Goal: Obtain resource: Download file/media

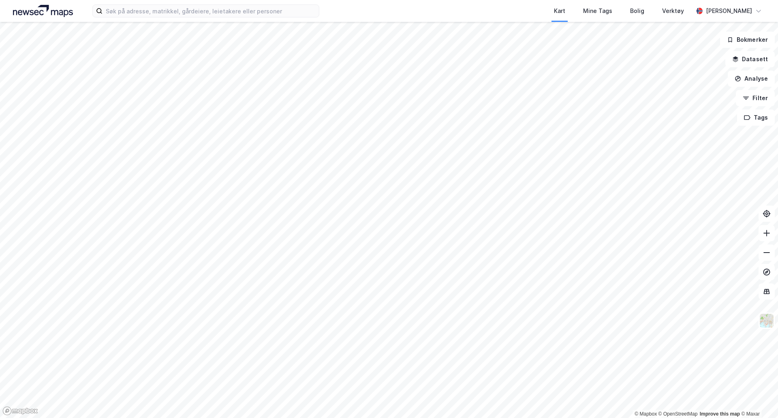
click at [759, 249] on div "© Mapbox © OpenStreetMap Improve this map © [PERSON_NAME] Datasett Analyse Filt…" at bounding box center [389, 220] width 778 height 396
click at [777, 208] on html "Kart Mine Tags Bolig Verktøy [PERSON_NAME] © Mapbox © OpenStreetMap Improve thi…" at bounding box center [389, 209] width 778 height 418
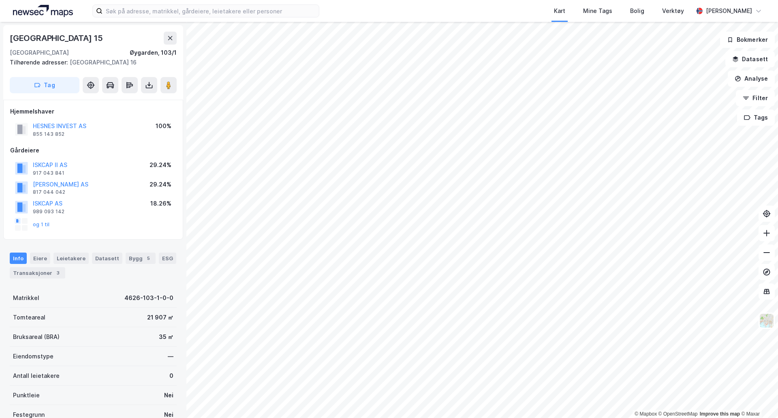
click at [0, 0] on button "HESNES INVEST AS" at bounding box center [0, 0] width 0 height 0
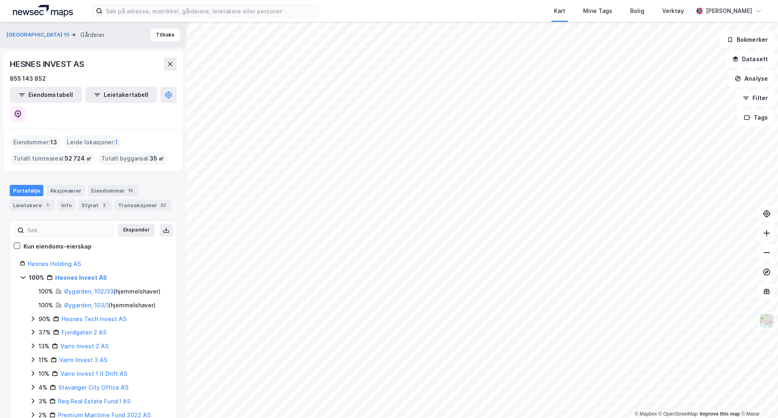
click at [94, 288] on link "Øygarden, 102/33" at bounding box center [88, 291] width 49 height 7
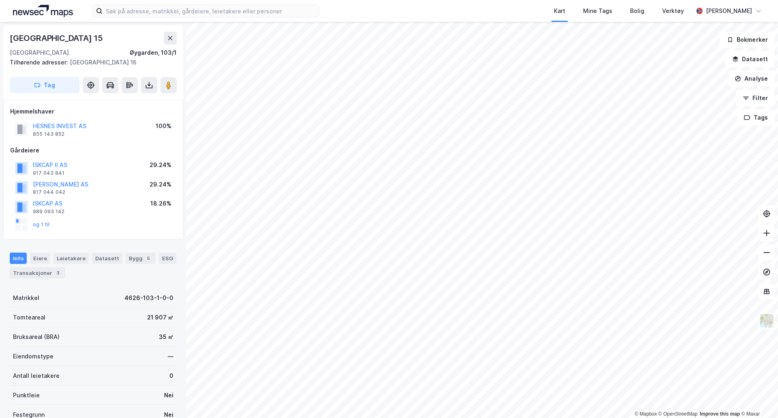
click at [154, 49] on div "Øygarden, 103/1" at bounding box center [153, 53] width 47 height 10
click at [39, 229] on div "og 1 til" at bounding box center [32, 224] width 35 height 13
click at [0, 0] on button "og 1 til" at bounding box center [0, 0] width 0 height 0
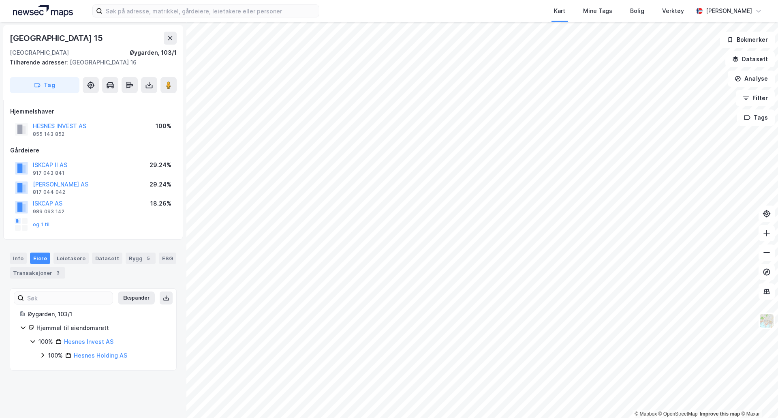
click at [0, 0] on button "HESNES INVEST AS" at bounding box center [0, 0] width 0 height 0
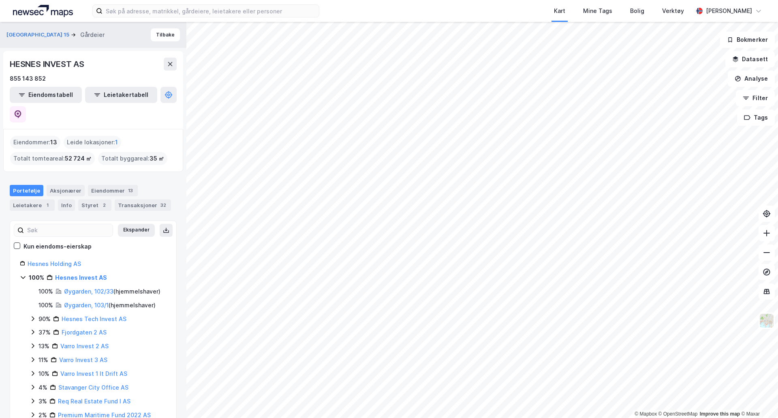
click at [22, 110] on icon at bounding box center [18, 114] width 8 height 8
click at [94, 185] on div "Eiendommer 13" at bounding box center [113, 190] width 50 height 11
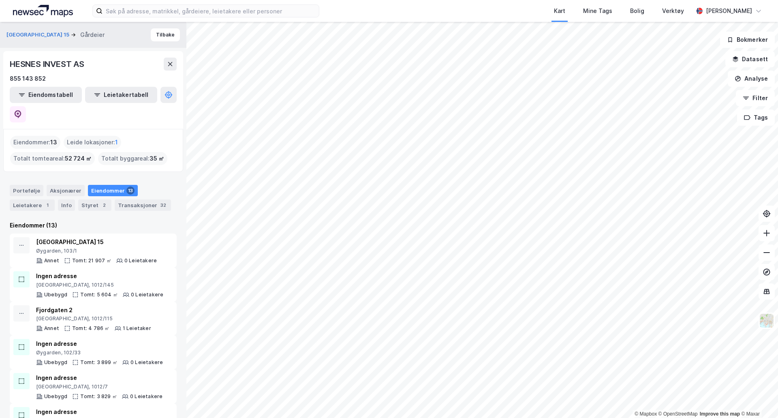
click at [99, 199] on div "Styret 2" at bounding box center [94, 204] width 33 height 11
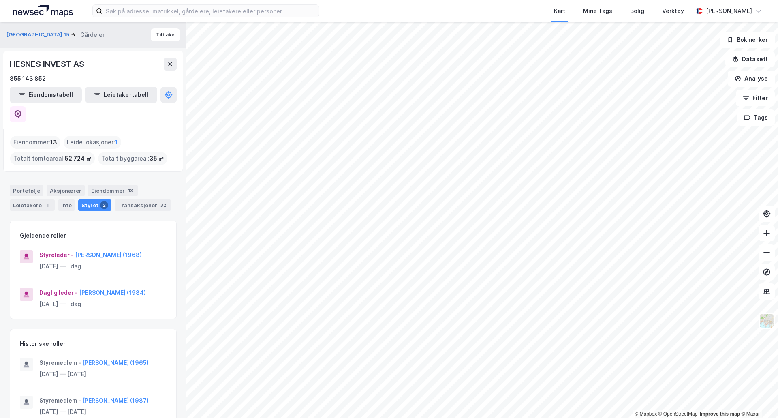
click at [130, 199] on div "Transaksjoner 32" at bounding box center [143, 204] width 56 height 11
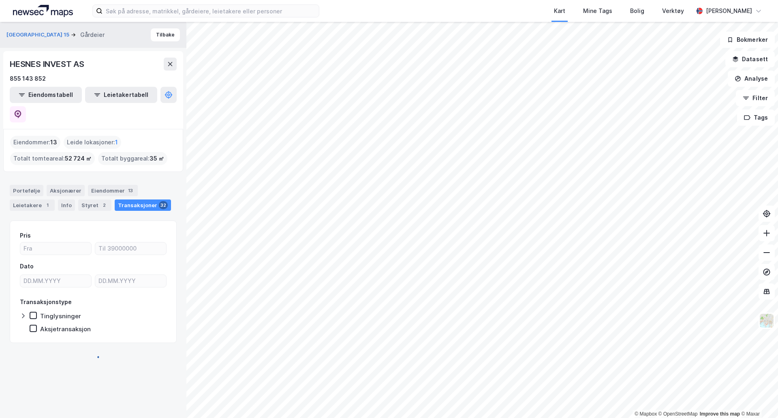
click at [104, 199] on div "Styret 2" at bounding box center [94, 204] width 33 height 11
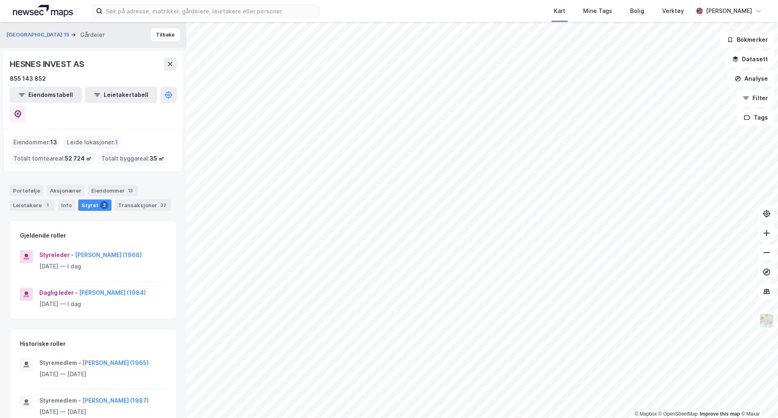
click at [118, 199] on div "Transaksjoner 32" at bounding box center [143, 204] width 56 height 11
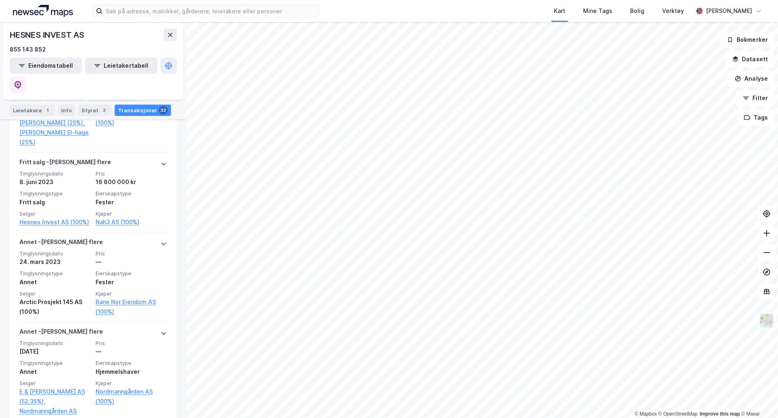
scroll to position [945, 0]
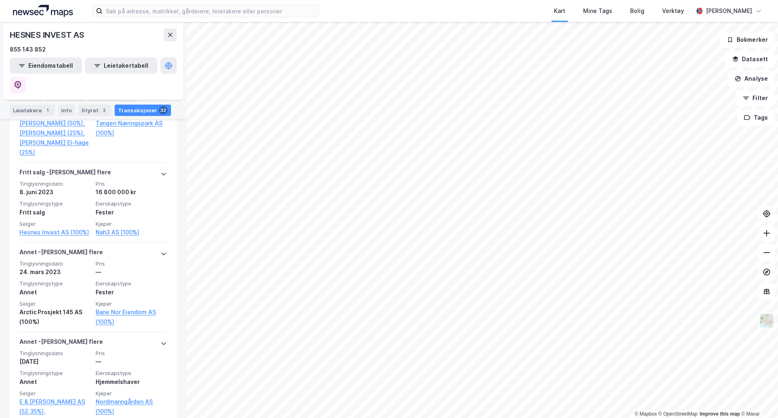
click at [104, 104] on div "Portefølje Aksjonærer Eiendommer 13 Leietakere 1 Info Styret 2 Transaksjoner 32" at bounding box center [93, 103] width 167 height 26
click at [104, 98] on div "Eiendommer 13" at bounding box center [113, 95] width 50 height 11
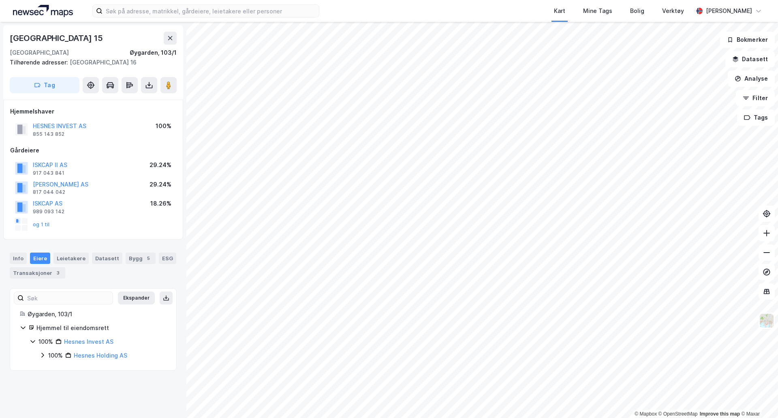
click at [150, 76] on div "[GEOGRAPHIC_DATA] 15 5259, [GEOGRAPHIC_DATA], [GEOGRAPHIC_DATA], 103/1 Tilhøren…" at bounding box center [93, 62] width 180 height 75
click at [147, 95] on div "[GEOGRAPHIC_DATA] 15 5259, [GEOGRAPHIC_DATA], [GEOGRAPHIC_DATA], 103/1 Tilhøren…" at bounding box center [93, 62] width 180 height 75
click at [153, 80] on button at bounding box center [149, 85] width 16 height 16
click at [148, 97] on div "Last ned grunnbok" at bounding box center [114, 101] width 86 height 13
click at [27, 268] on div "Transaksjoner 3" at bounding box center [37, 272] width 55 height 11
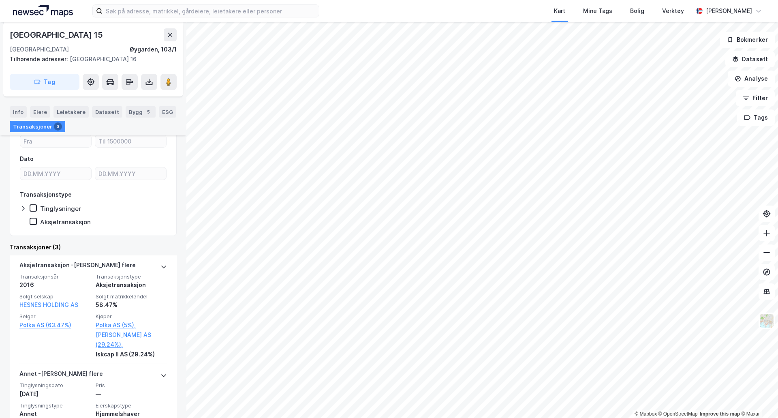
scroll to position [310, 0]
